Goal: Navigation & Orientation: Find specific page/section

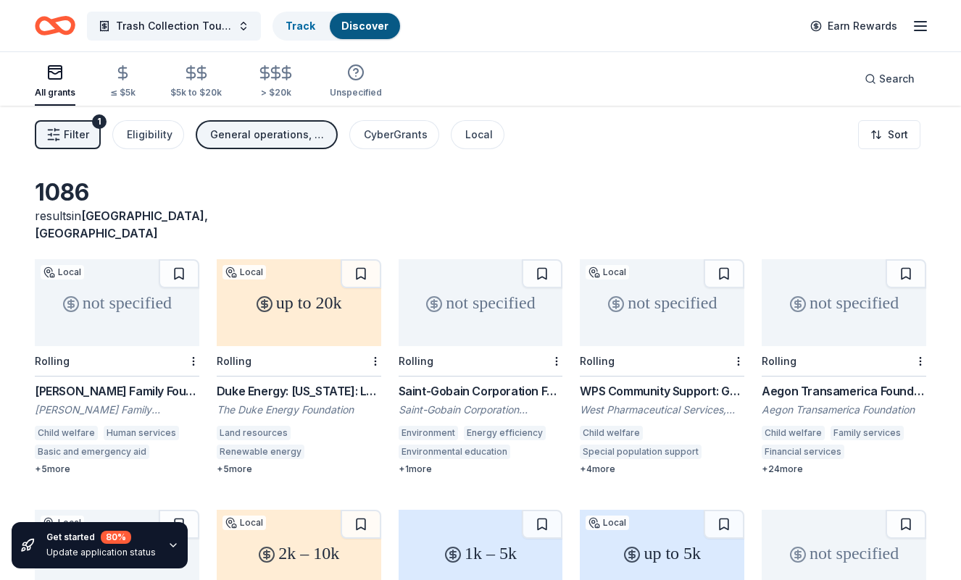
click at [43, 28] on icon "Home" at bounding box center [55, 26] width 41 height 34
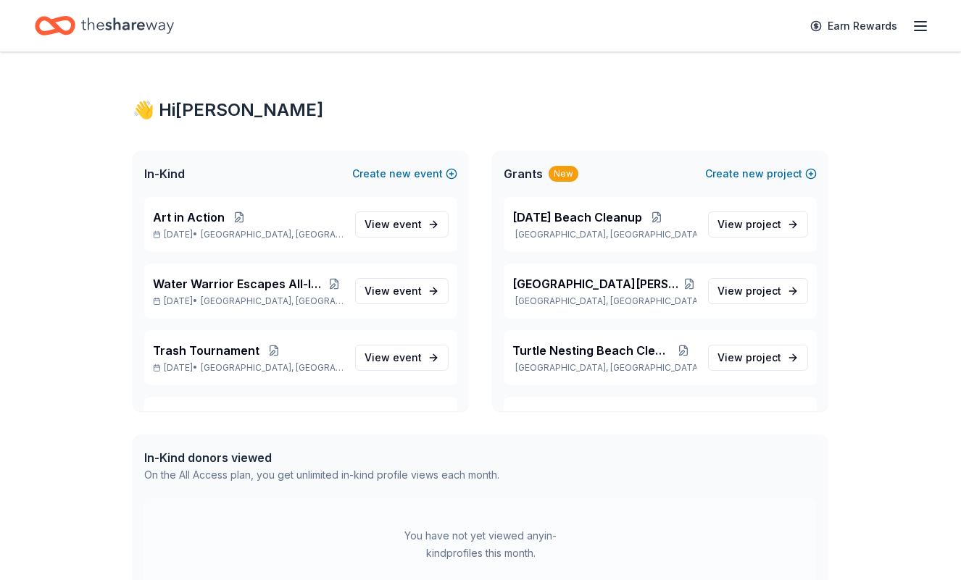
click at [914, 34] on div "Earn Rewards" at bounding box center [865, 26] width 128 height 34
click at [916, 22] on icon "button" at bounding box center [919, 25] width 17 height 17
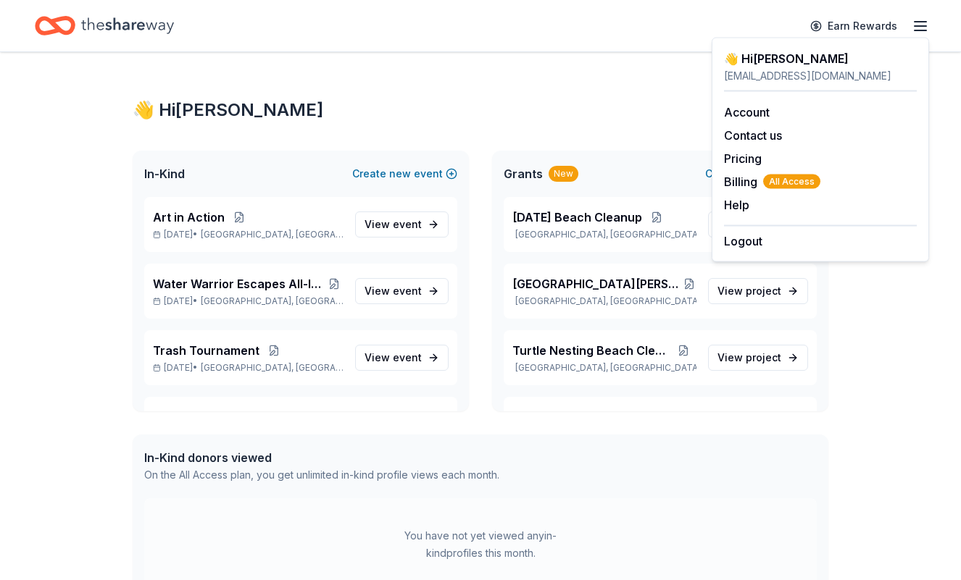
click at [662, 105] on div "👋 Hi Jenna" at bounding box center [481, 110] width 696 height 23
